Goal: Find specific page/section: Find specific page/section

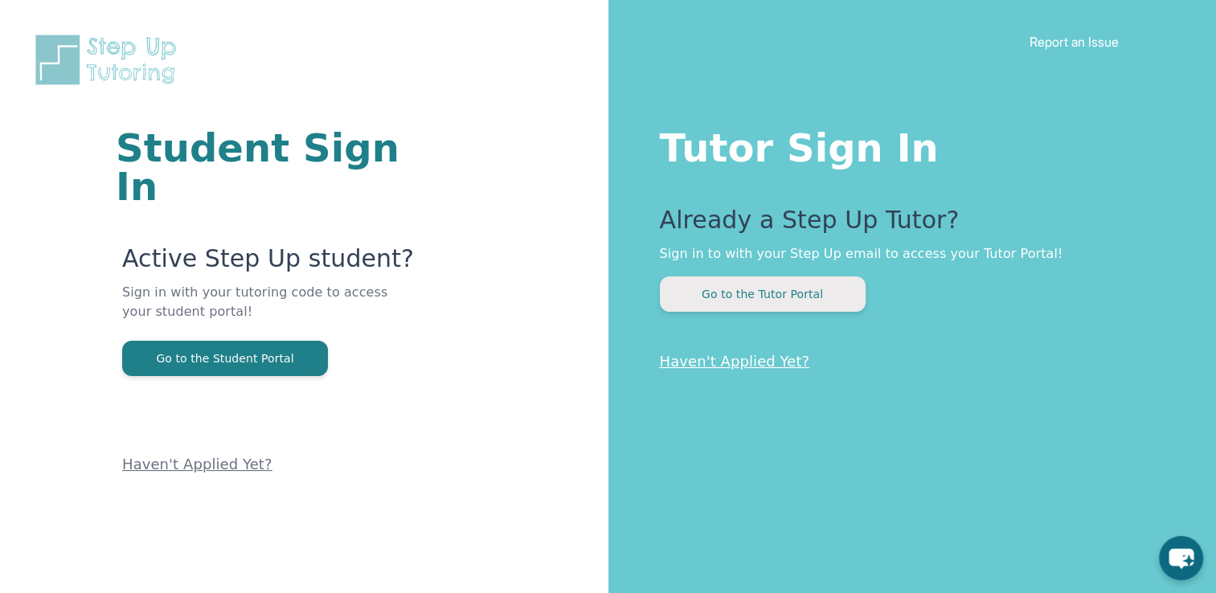
click at [744, 295] on button "Go to the Tutor Portal" at bounding box center [763, 294] width 206 height 35
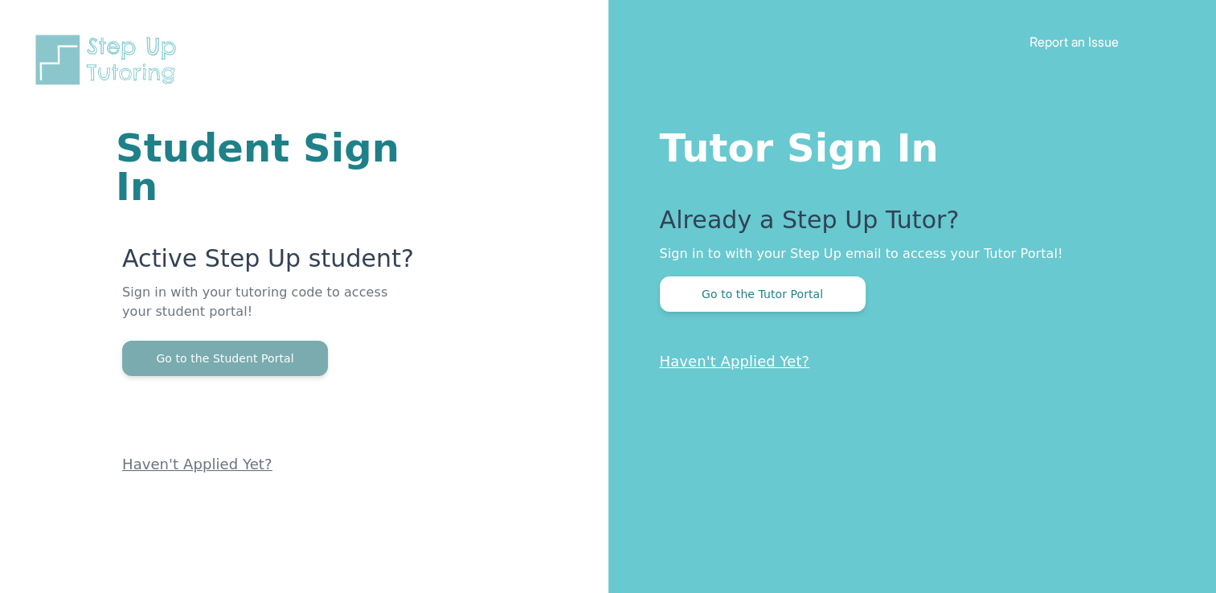
click at [274, 341] on button "Go to the Student Portal" at bounding box center [225, 358] width 206 height 35
